Goal: Task Accomplishment & Management: Manage account settings

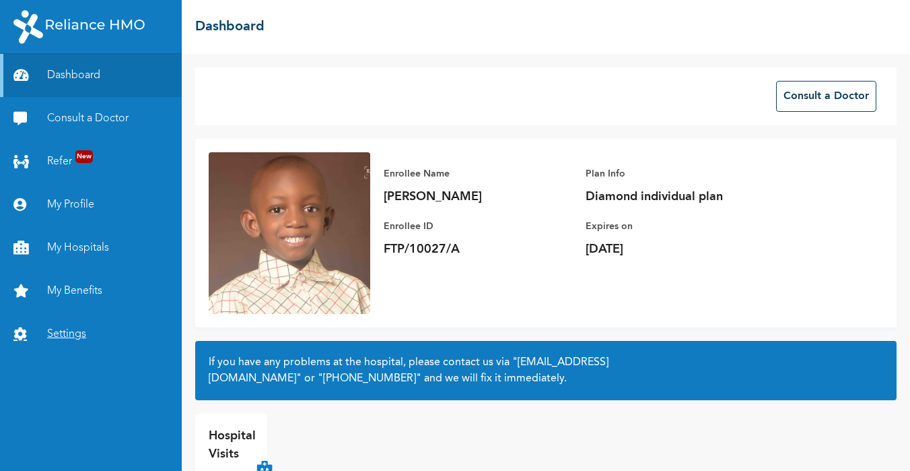
click at [90, 324] on link "Settings" at bounding box center [91, 333] width 182 height 43
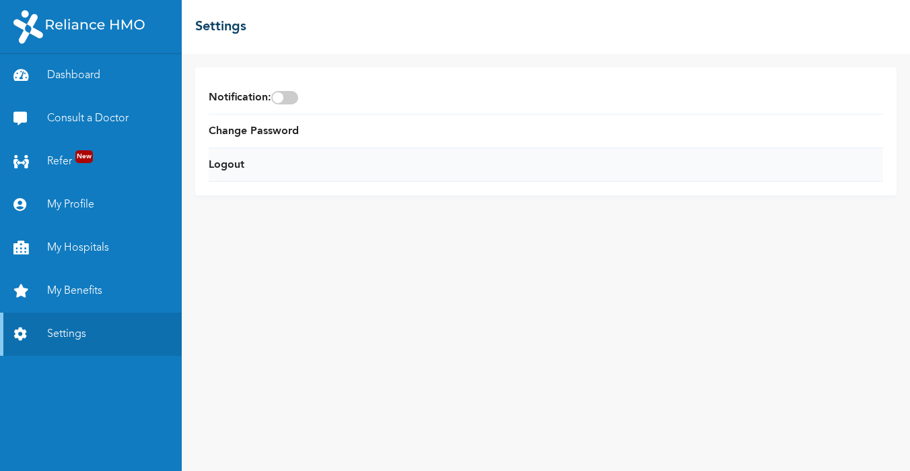
click at [260, 159] on li "Logout" at bounding box center [546, 165] width 675 height 34
click at [244, 164] on link "Logout" at bounding box center [227, 165] width 36 height 16
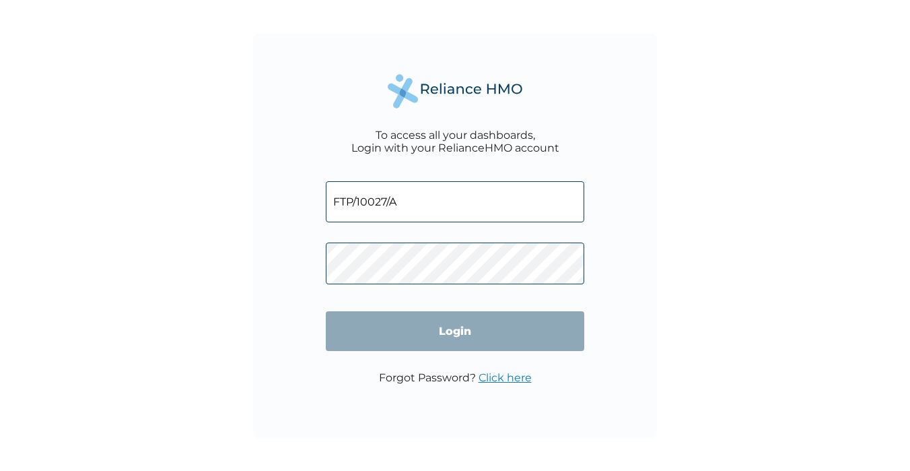
click at [433, 197] on input "FTP/10027/A" at bounding box center [455, 201] width 259 height 41
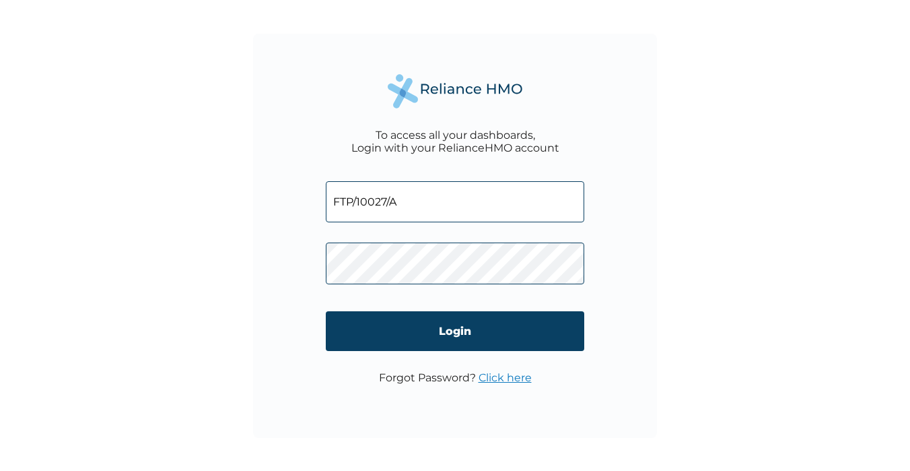
type input "FTP/10017/A"
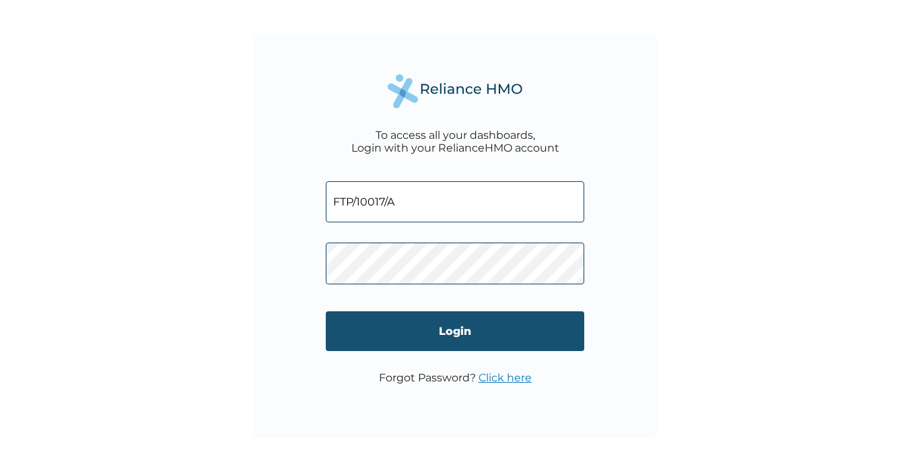
click at [454, 330] on input "Login" at bounding box center [455, 331] width 259 height 40
